Goal: Information Seeking & Learning: Learn about a topic

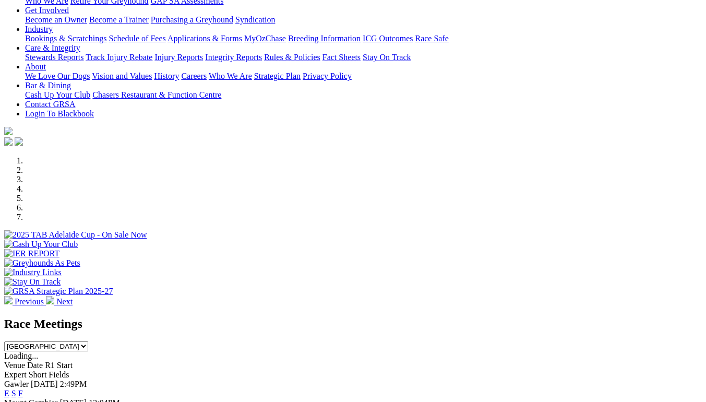
select select "NT"
click at [88, 341] on select "[GEOGRAPHIC_DATA] [GEOGRAPHIC_DATA] [GEOGRAPHIC_DATA] [GEOGRAPHIC_DATA] [GEOGRA…" at bounding box center [46, 346] width 84 height 10
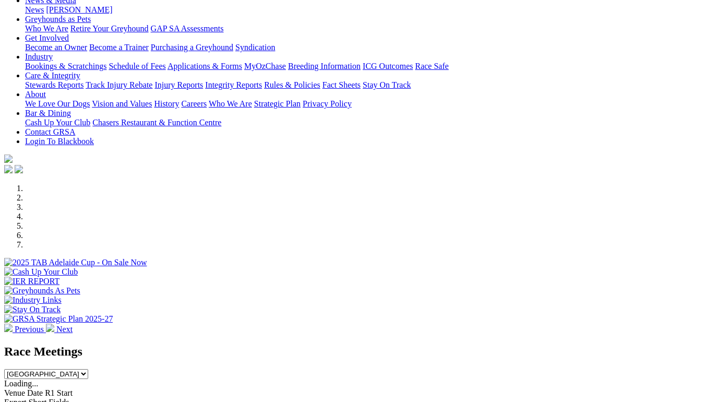
scroll to position [139, 0]
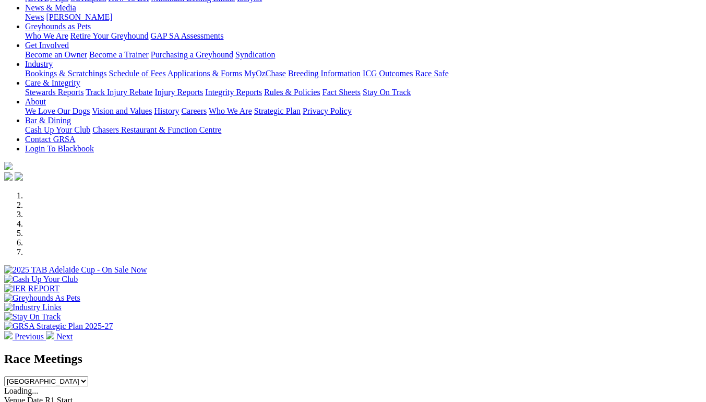
click at [88, 376] on select "[GEOGRAPHIC_DATA] [GEOGRAPHIC_DATA] [GEOGRAPHIC_DATA] [GEOGRAPHIC_DATA] [GEOGRA…" at bounding box center [46, 381] width 84 height 10
click at [88, 376] on select "South Australia New South Wales Northern Territory Queensland Tasmania Victoria…" at bounding box center [46, 381] width 84 height 10
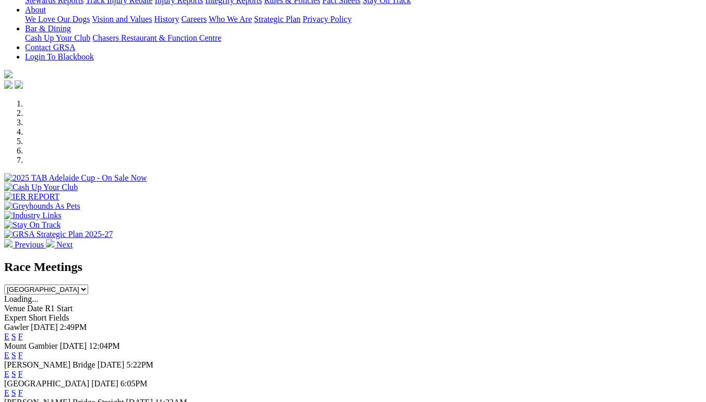
scroll to position [209, 0]
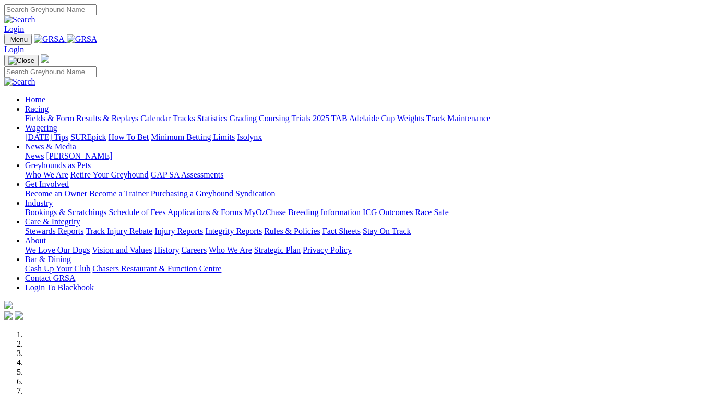
scroll to position [139, 0]
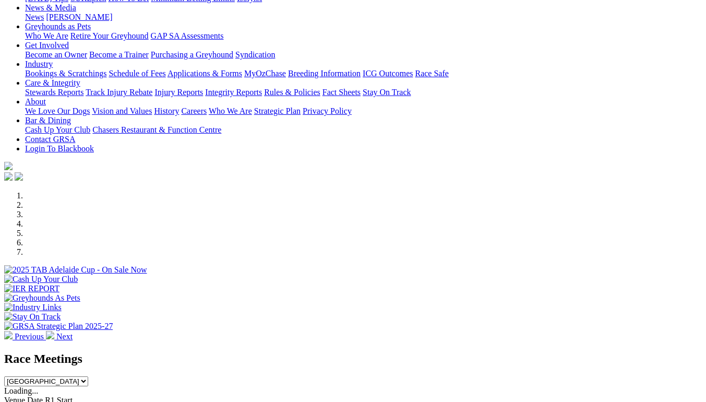
click at [88, 376] on select "[GEOGRAPHIC_DATA] [GEOGRAPHIC_DATA] [GEOGRAPHIC_DATA] [GEOGRAPHIC_DATA] [GEOGRA…" at bounding box center [46, 381] width 84 height 10
select select "NT"
click at [88, 376] on select "[GEOGRAPHIC_DATA] [GEOGRAPHIC_DATA] [GEOGRAPHIC_DATA] [GEOGRAPHIC_DATA] [GEOGRA…" at bounding box center [46, 381] width 84 height 10
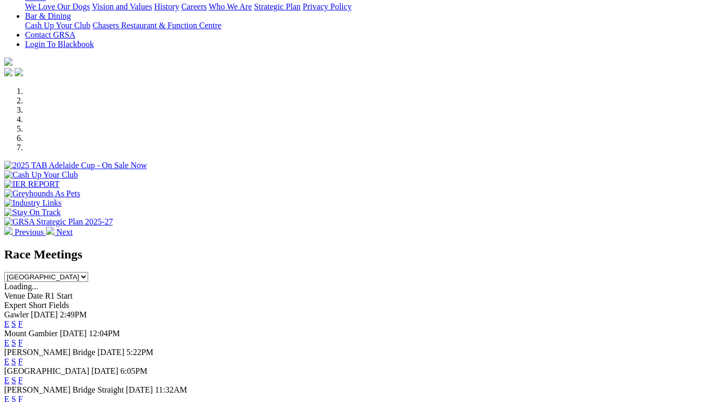
scroll to position [382, 0]
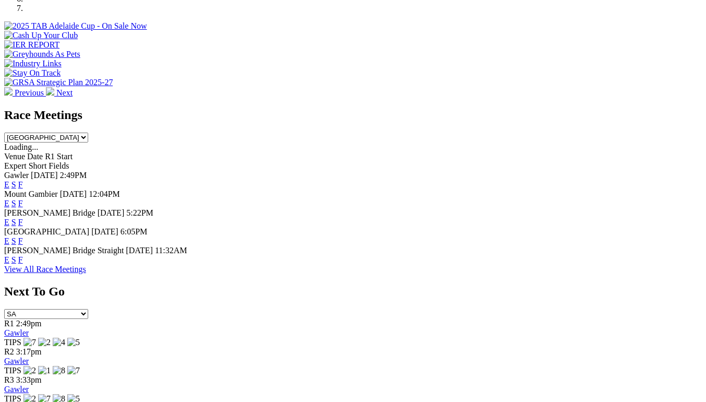
click at [86, 268] on link "View All Race Meetings" at bounding box center [45, 268] width 82 height 9
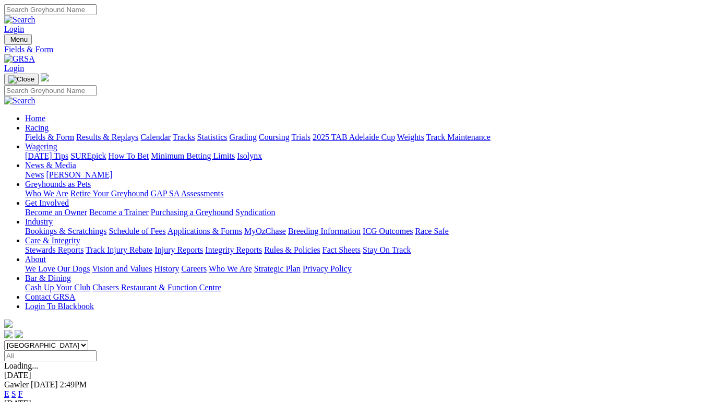
click at [88, 340] on select "[GEOGRAPHIC_DATA] [GEOGRAPHIC_DATA] [GEOGRAPHIC_DATA] [GEOGRAPHIC_DATA] [GEOGRA…" at bounding box center [46, 345] width 84 height 10
select select "NT"
click at [27, 340] on select "[GEOGRAPHIC_DATA] [GEOGRAPHIC_DATA] [GEOGRAPHIC_DATA] [GEOGRAPHIC_DATA] [GEOGRA…" at bounding box center [46, 345] width 84 height 10
click at [9, 389] on link "E" at bounding box center [6, 393] width 5 height 9
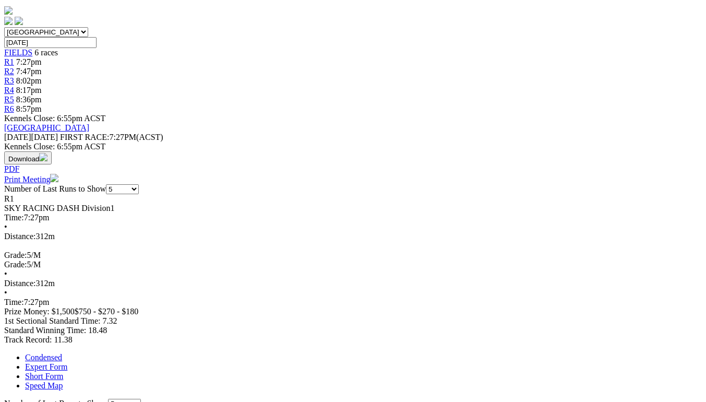
scroll to position [139, 0]
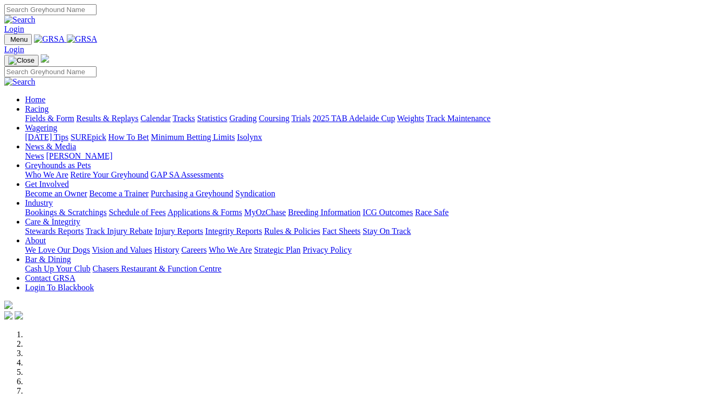
scroll to position [104, 0]
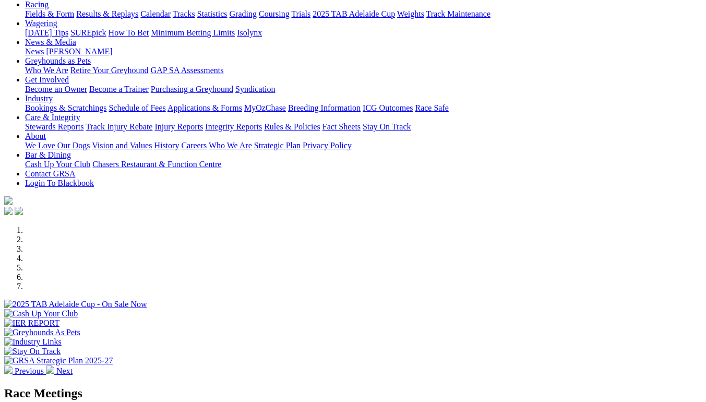
select select "NT"
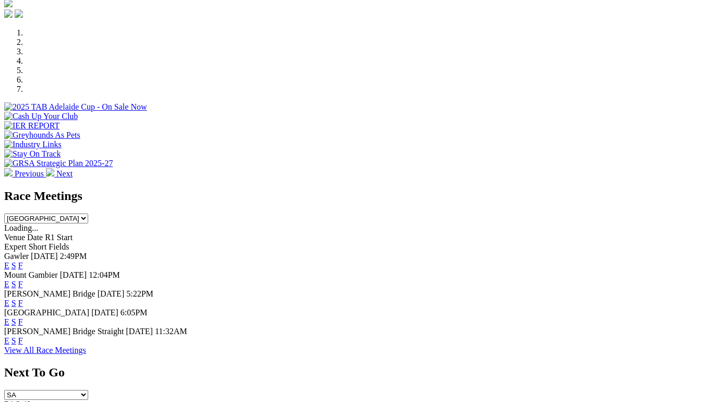
scroll to position [313, 0]
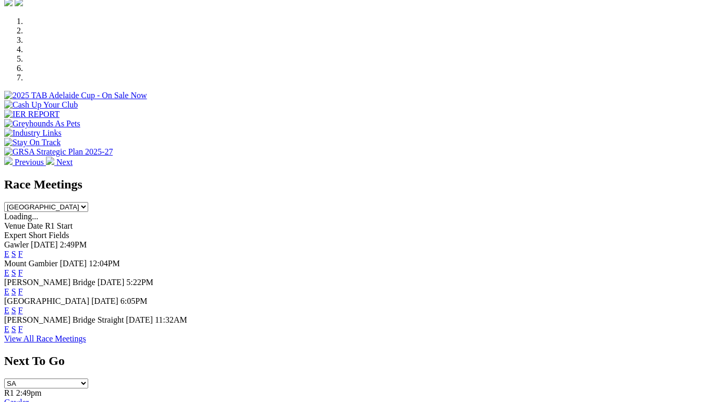
click at [86, 335] on link "View All Race Meetings" at bounding box center [45, 338] width 82 height 9
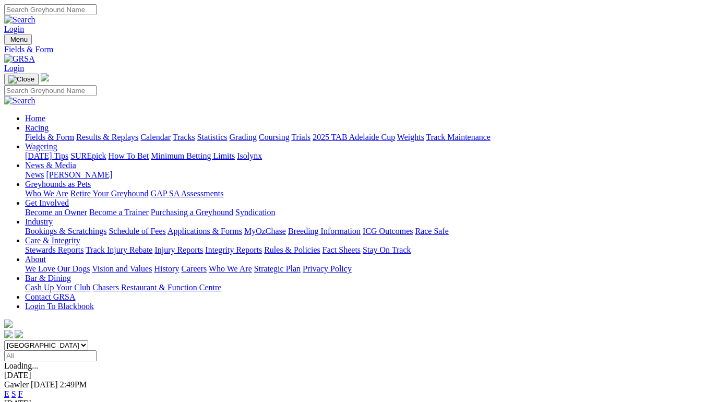
click at [88, 340] on select "[GEOGRAPHIC_DATA] [GEOGRAPHIC_DATA] [GEOGRAPHIC_DATA] [GEOGRAPHIC_DATA] [GEOGRA…" at bounding box center [46, 345] width 84 height 10
select select "NT"
click at [27, 340] on select "[GEOGRAPHIC_DATA] [GEOGRAPHIC_DATA] [GEOGRAPHIC_DATA] [GEOGRAPHIC_DATA] [GEOGRA…" at bounding box center [46, 345] width 84 height 10
click at [9, 389] on link "E" at bounding box center [6, 393] width 5 height 9
click at [14, 380] on span "R2" at bounding box center [9, 384] width 10 height 9
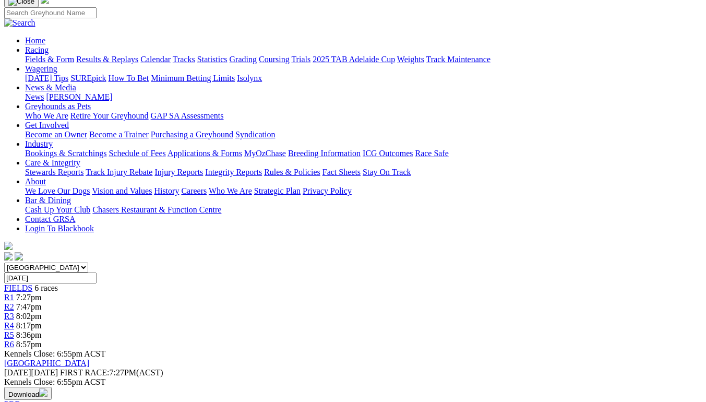
scroll to position [69, 0]
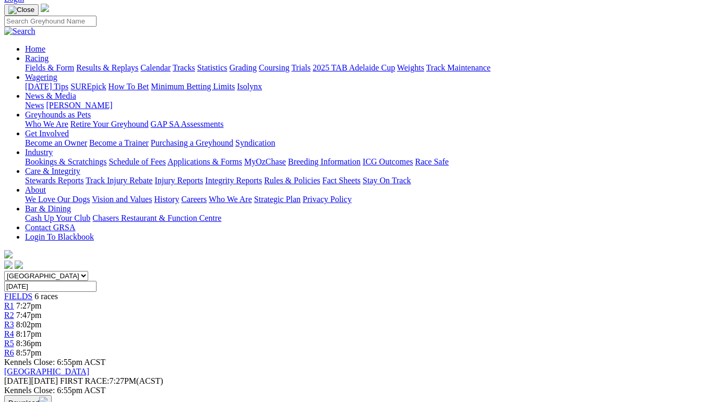
click at [14, 320] on span "R3" at bounding box center [9, 324] width 10 height 9
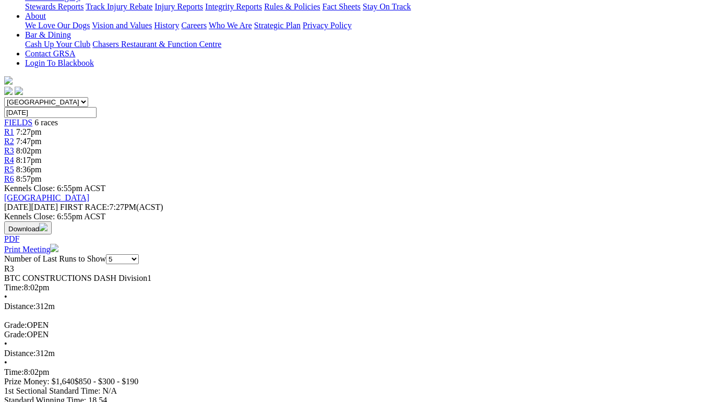
scroll to position [278, 0]
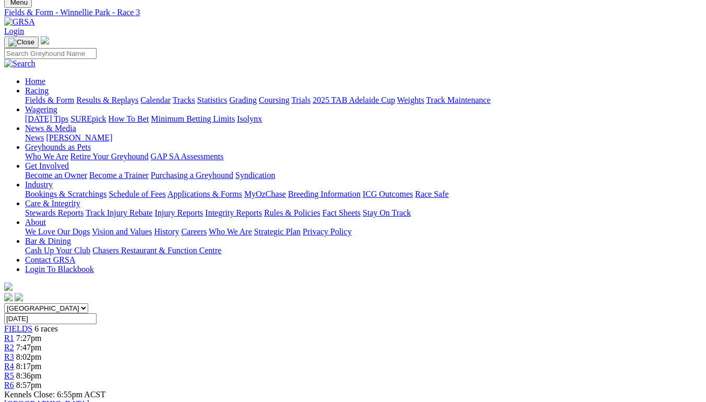
scroll to position [34, 0]
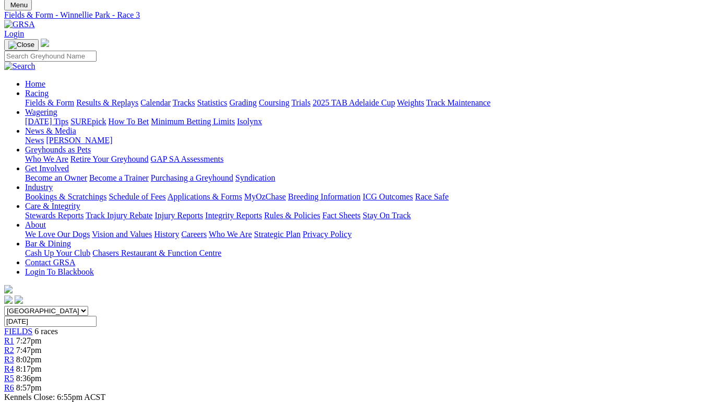
click at [14, 364] on span "R4" at bounding box center [9, 368] width 10 height 9
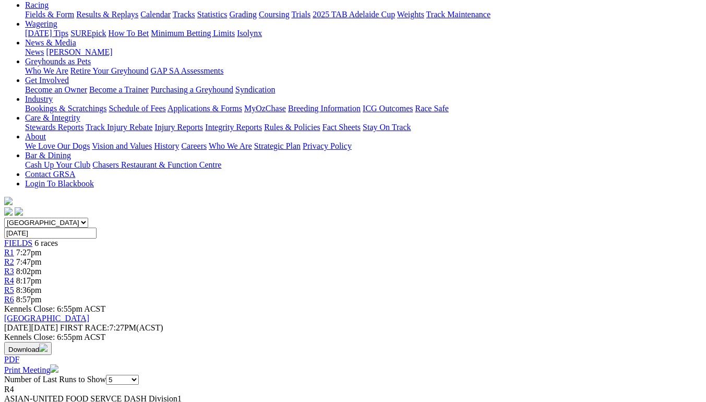
scroll to position [139, 0]
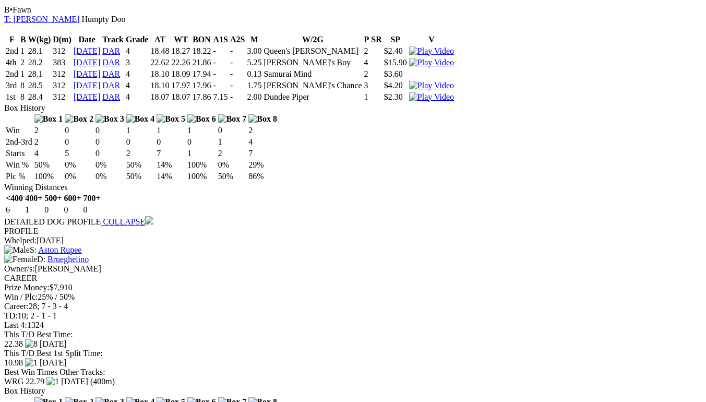
scroll to position [1217, 0]
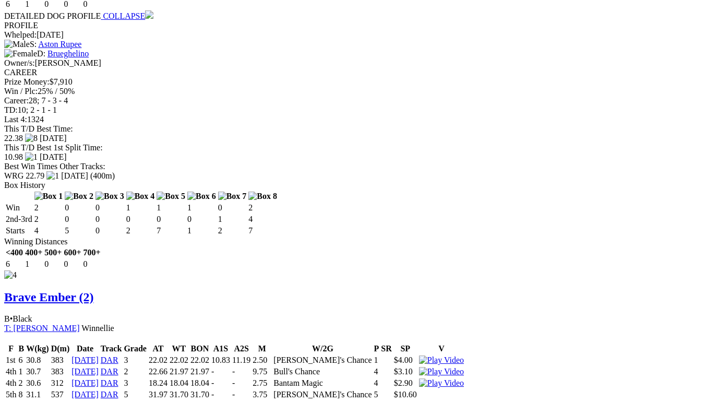
scroll to position [1494, 0]
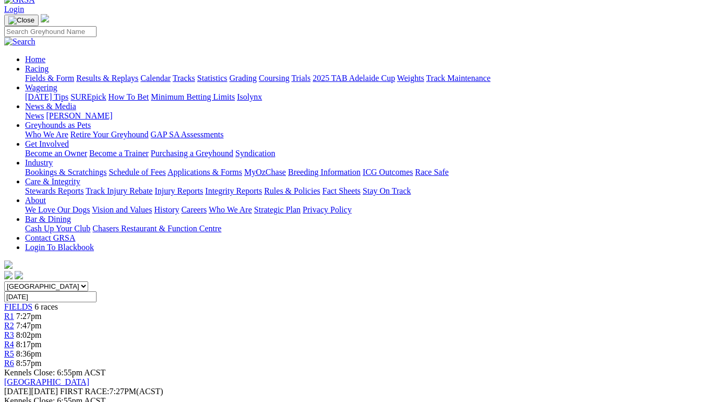
scroll to position [0, 0]
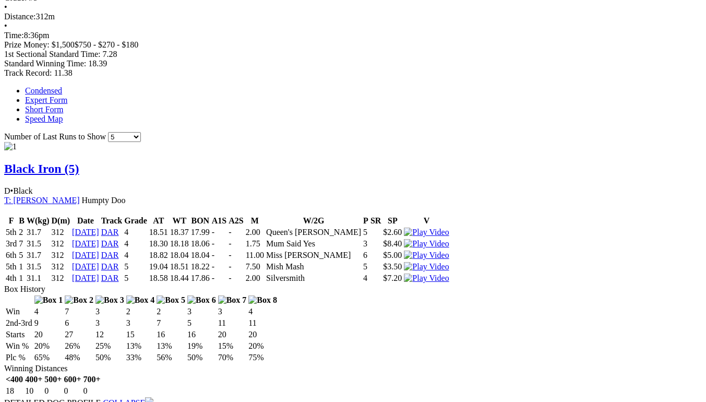
scroll to position [591, 0]
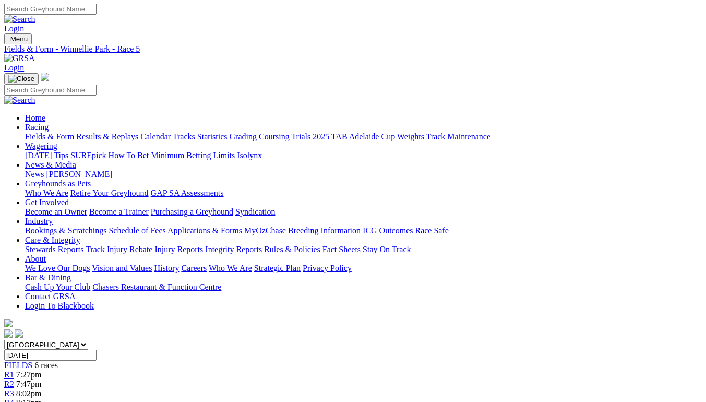
scroll to position [0, 0]
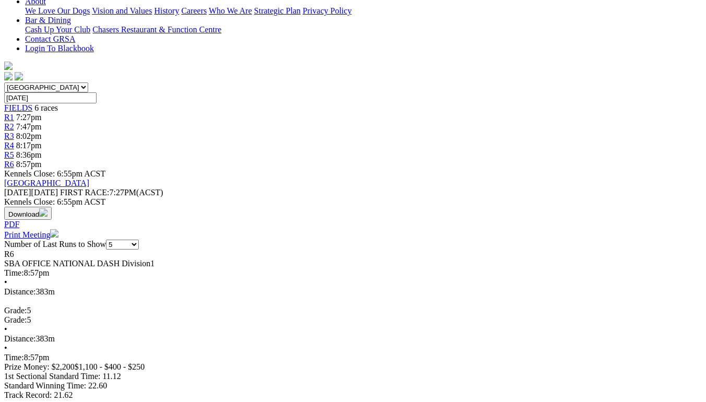
scroll to position [278, 0]
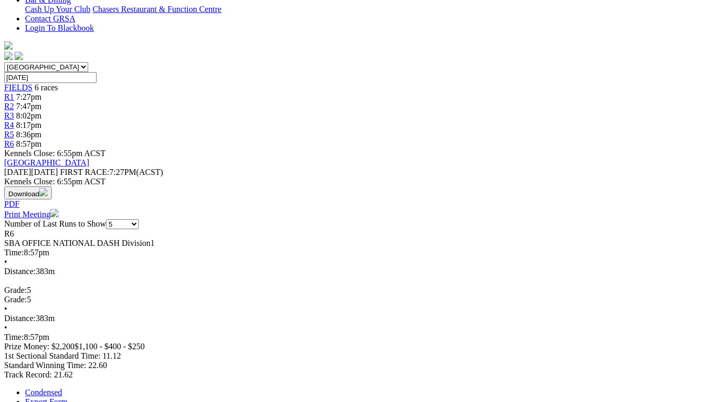
click at [67, 397] on link "Expert Form" at bounding box center [46, 401] width 42 height 9
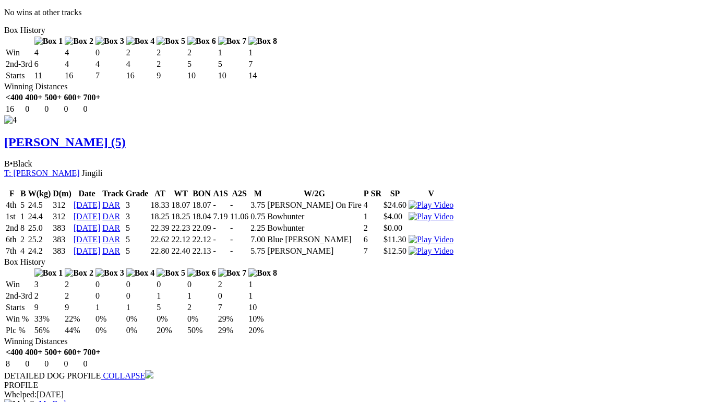
scroll to position [1529, 0]
